Goal: Transaction & Acquisition: Book appointment/travel/reservation

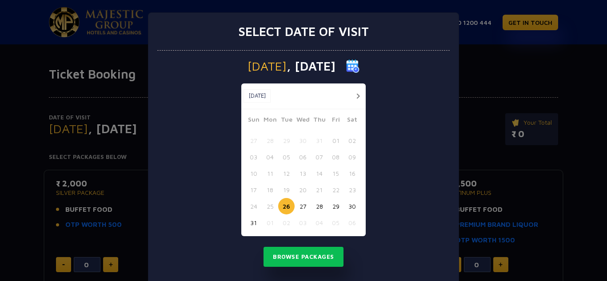
scroll to position [16, 0]
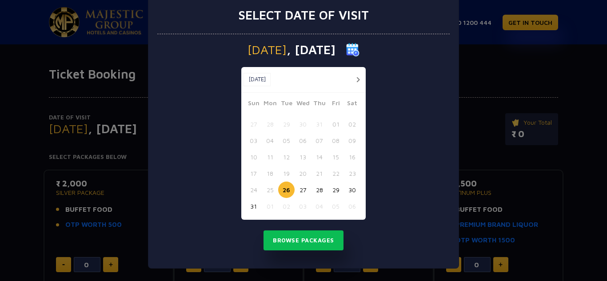
click at [352, 80] on button "button" at bounding box center [357, 79] width 11 height 11
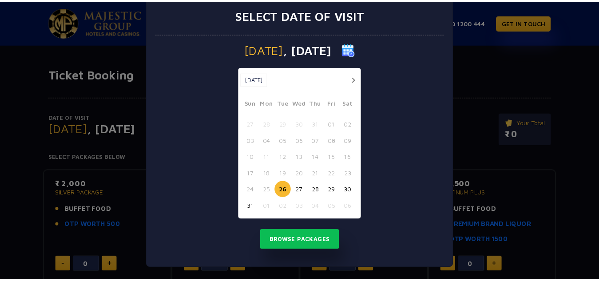
scroll to position [0, 0]
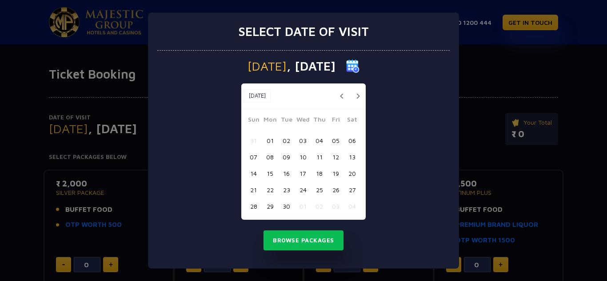
click at [360, 96] on button "button" at bounding box center [357, 96] width 11 height 11
click at [271, 155] on button "06" at bounding box center [270, 157] width 16 height 16
click at [306, 242] on button "Browse Packages" at bounding box center [303, 241] width 80 height 20
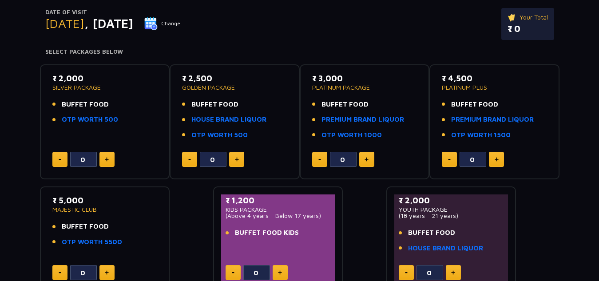
scroll to position [104, 0]
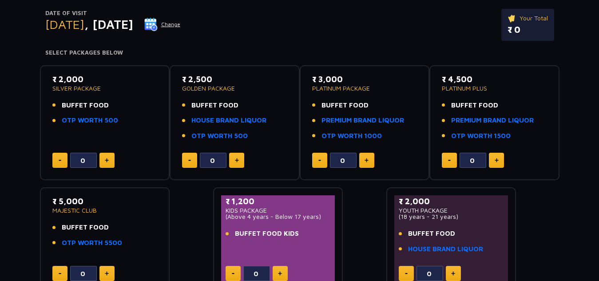
click at [368, 163] on img at bounding box center [367, 160] width 4 height 4
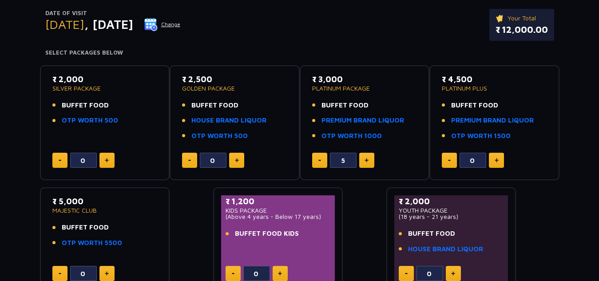
click at [368, 163] on img at bounding box center [367, 160] width 4 height 4
type input "6"
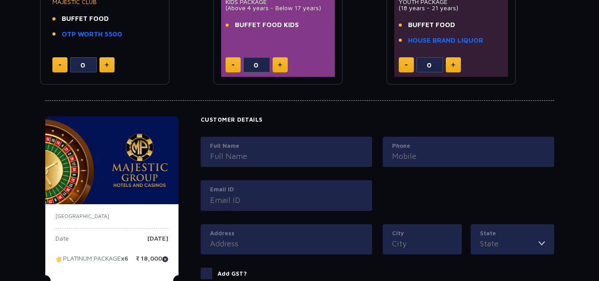
scroll to position [0, 0]
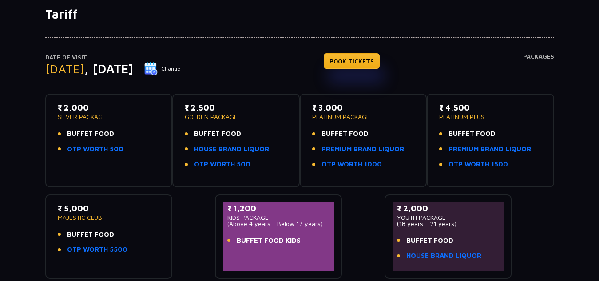
scroll to position [60, 0]
click at [324, 114] on p "PLATINUM PACKAGE" at bounding box center [363, 116] width 103 height 6
click at [393, 127] on div "₹ 3,000 PLATINUM PACKAGE BUFFET FOOD PREMIUM BRAND LIQUOR OTP WORTH 1000" at bounding box center [363, 137] width 103 height 73
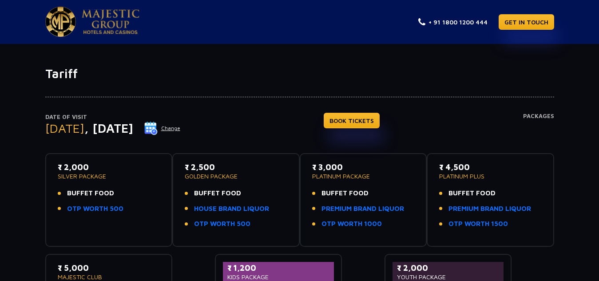
scroll to position [0, 0]
click at [380, 122] on link "BOOK TICKETS" at bounding box center [352, 121] width 56 height 16
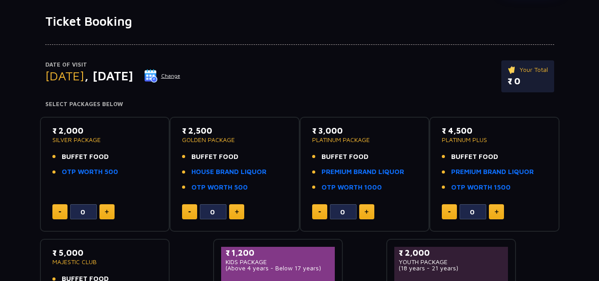
scroll to position [52, 0]
click at [374, 172] on link "PREMIUM BRAND LIQUOR" at bounding box center [363, 172] width 83 height 10
click at [232, 172] on link "HOUSE BRAND LIQUOR" at bounding box center [228, 172] width 75 height 10
